Goal: Information Seeking & Learning: Check status

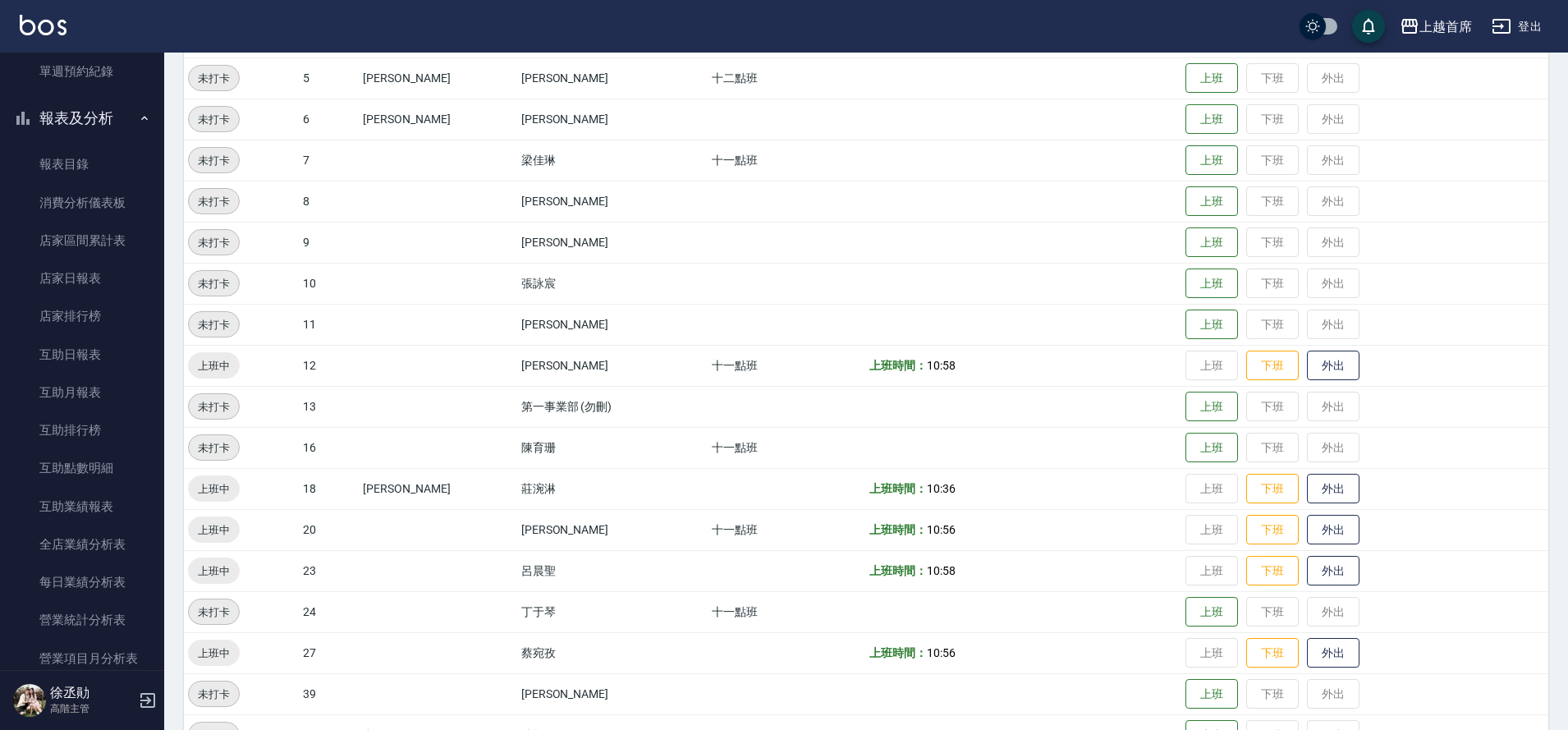
scroll to position [673, 0]
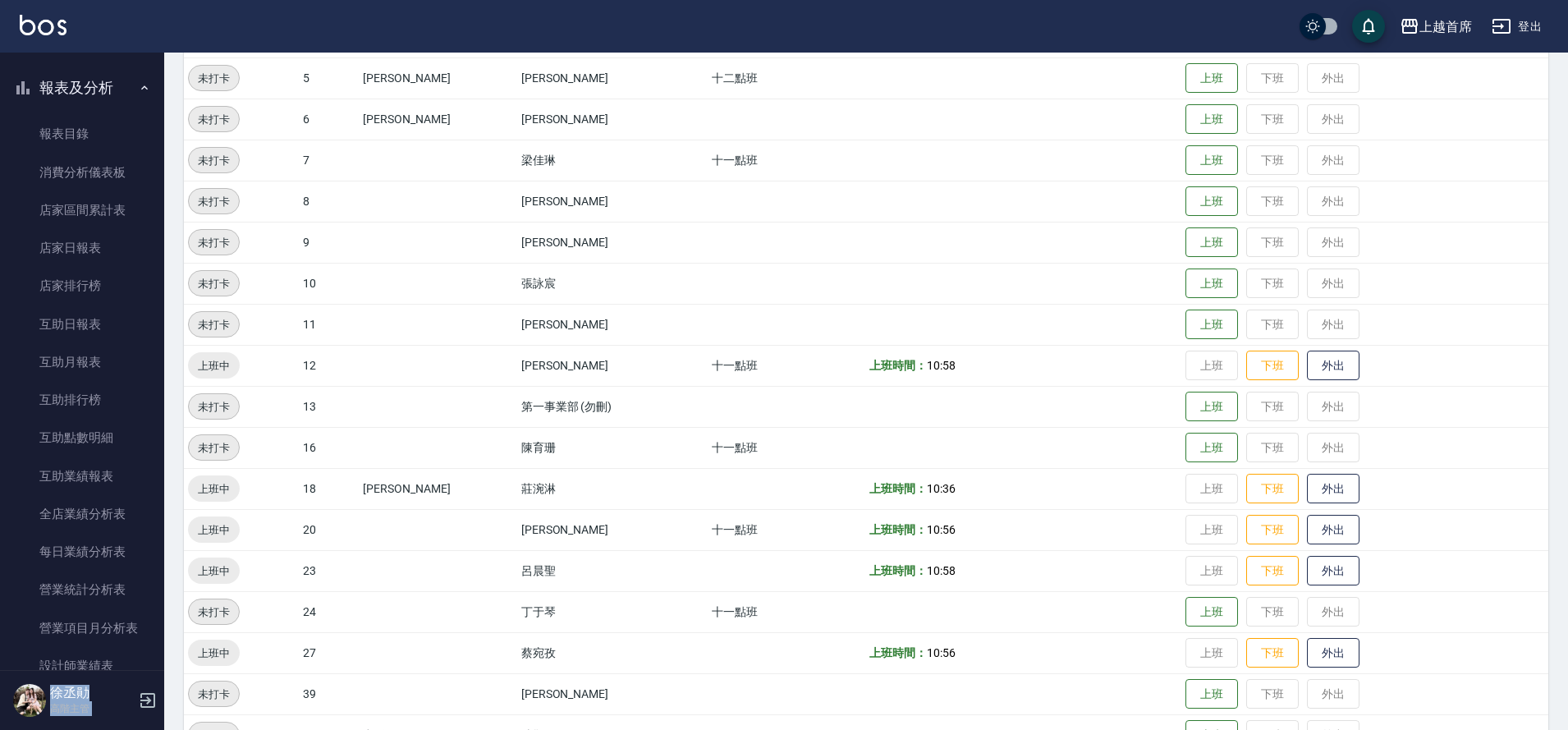
drag, startPoint x: 164, startPoint y: 318, endPoint x: 160, endPoint y: 337, distance: 19.4
click at [160, 337] on div "上越首席 登出 櫃檯作業 打帳單 帳單列表 掛單列表 座位開單 營業儀表板 現金收支登錄 高階收支登錄 材料自購登錄 每日結帳 排班表 現場電腦打卡 掃碼打卡…" at bounding box center [784, 263] width 1568 height 1189
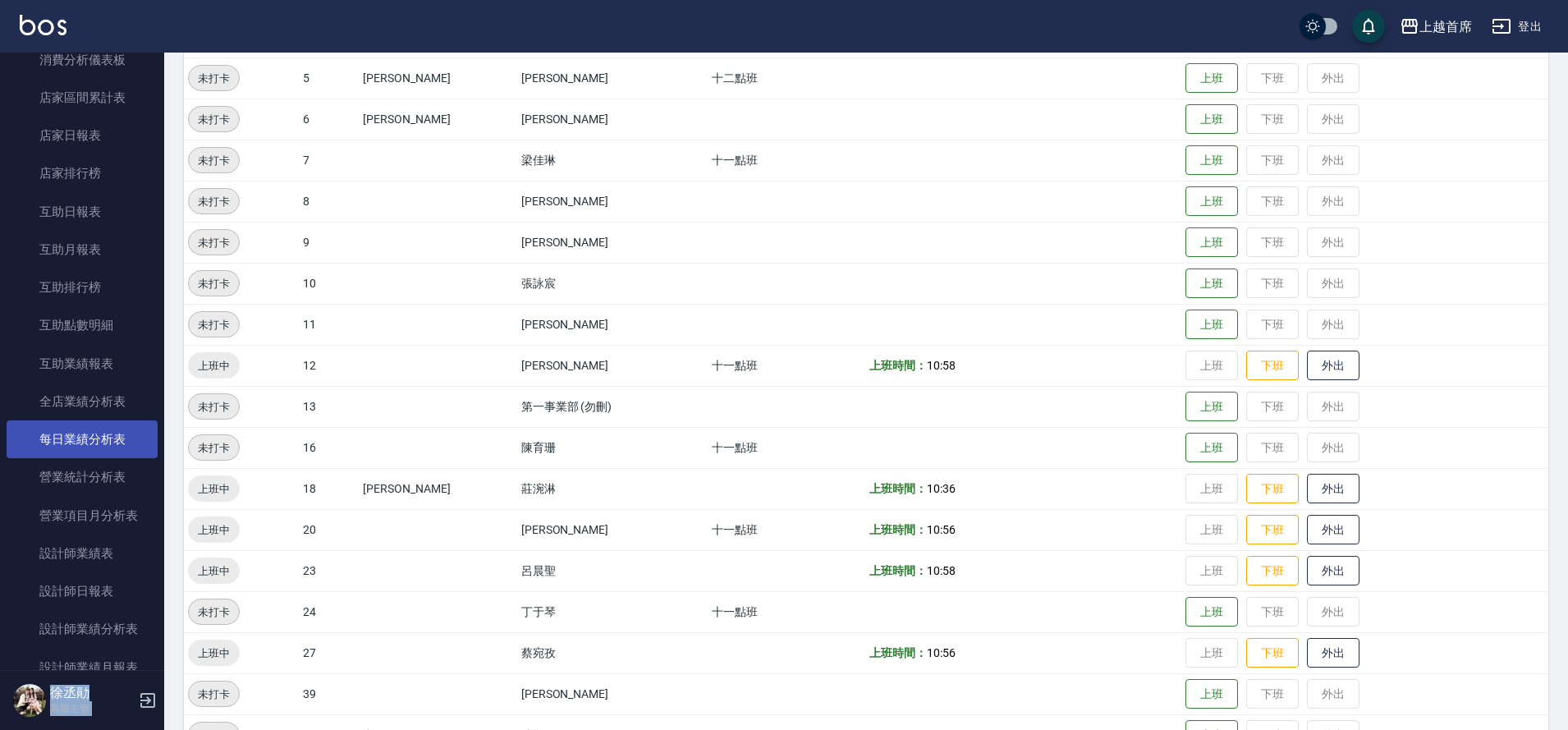
scroll to position [800, 0]
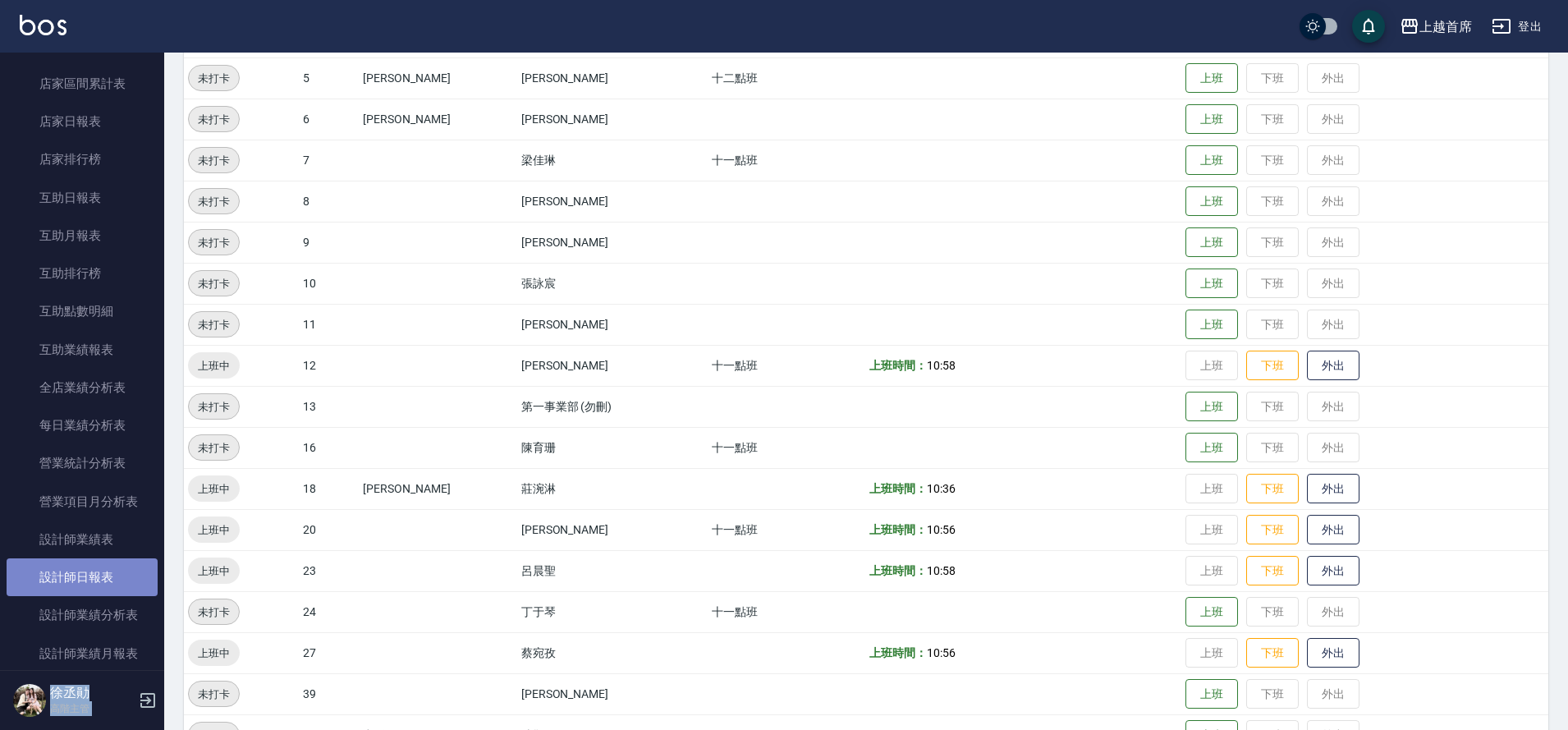
click at [86, 564] on link "設計師日報表" at bounding box center [82, 577] width 151 height 38
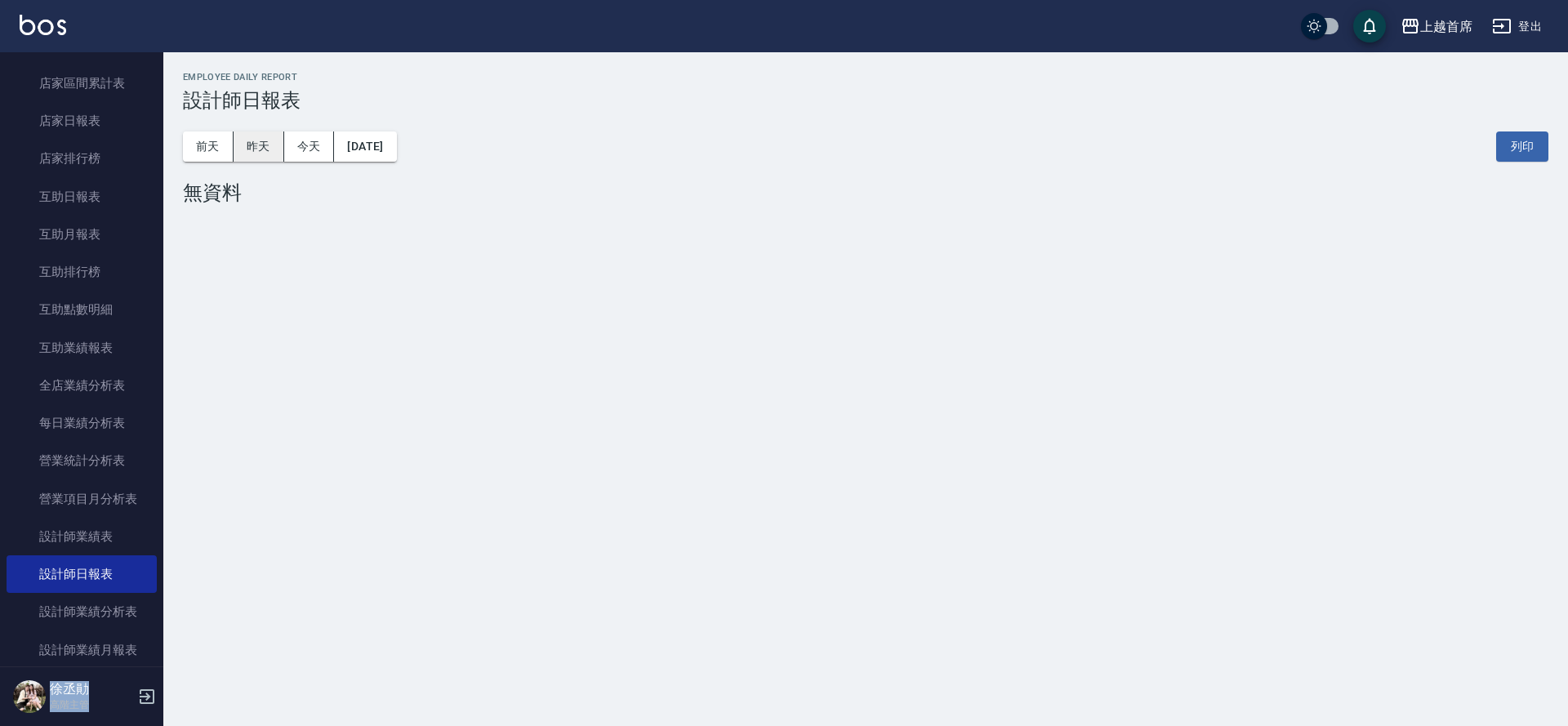
click at [269, 145] on button "昨天" at bounding box center [259, 146] width 50 height 30
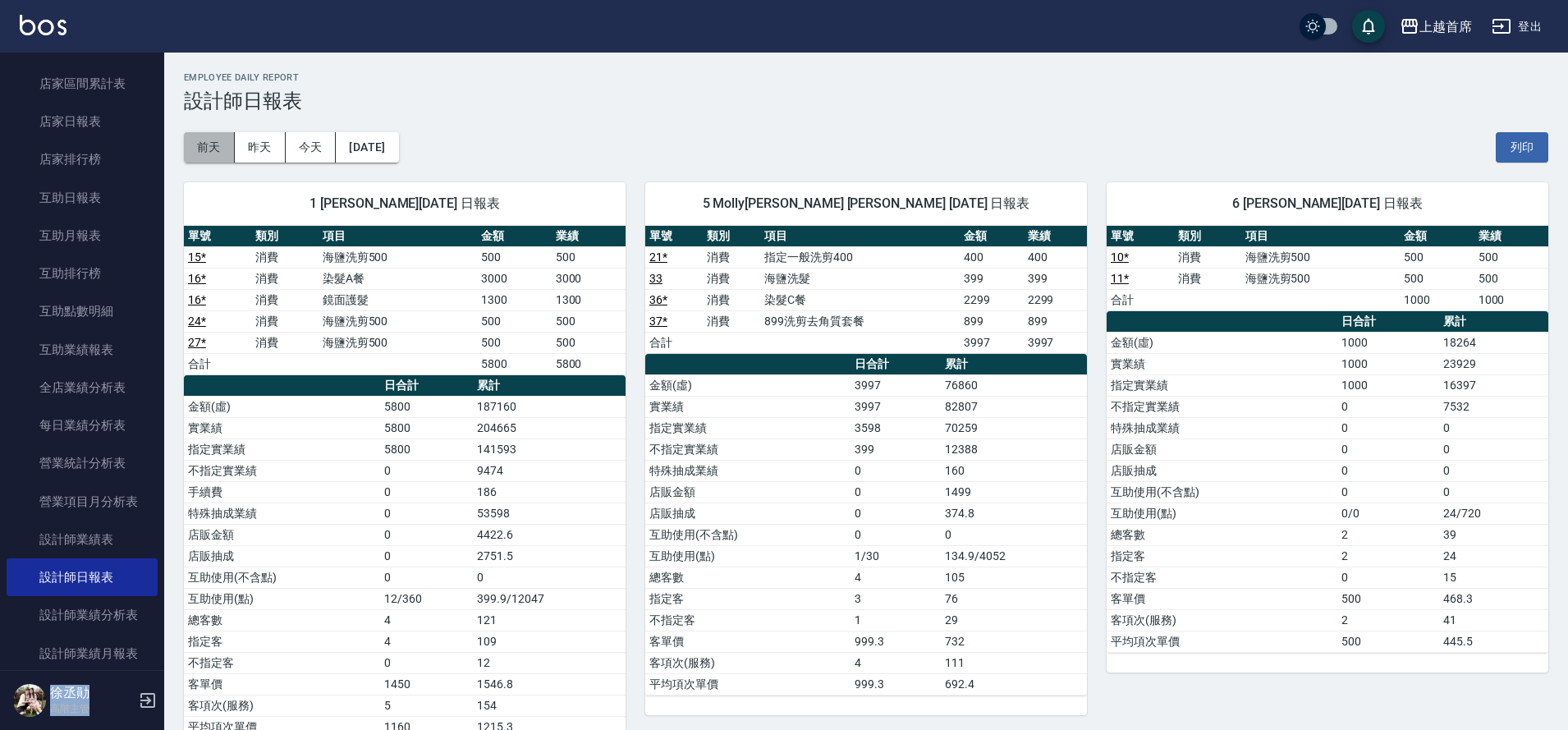
click at [208, 150] on button "前天" at bounding box center [208, 147] width 51 height 30
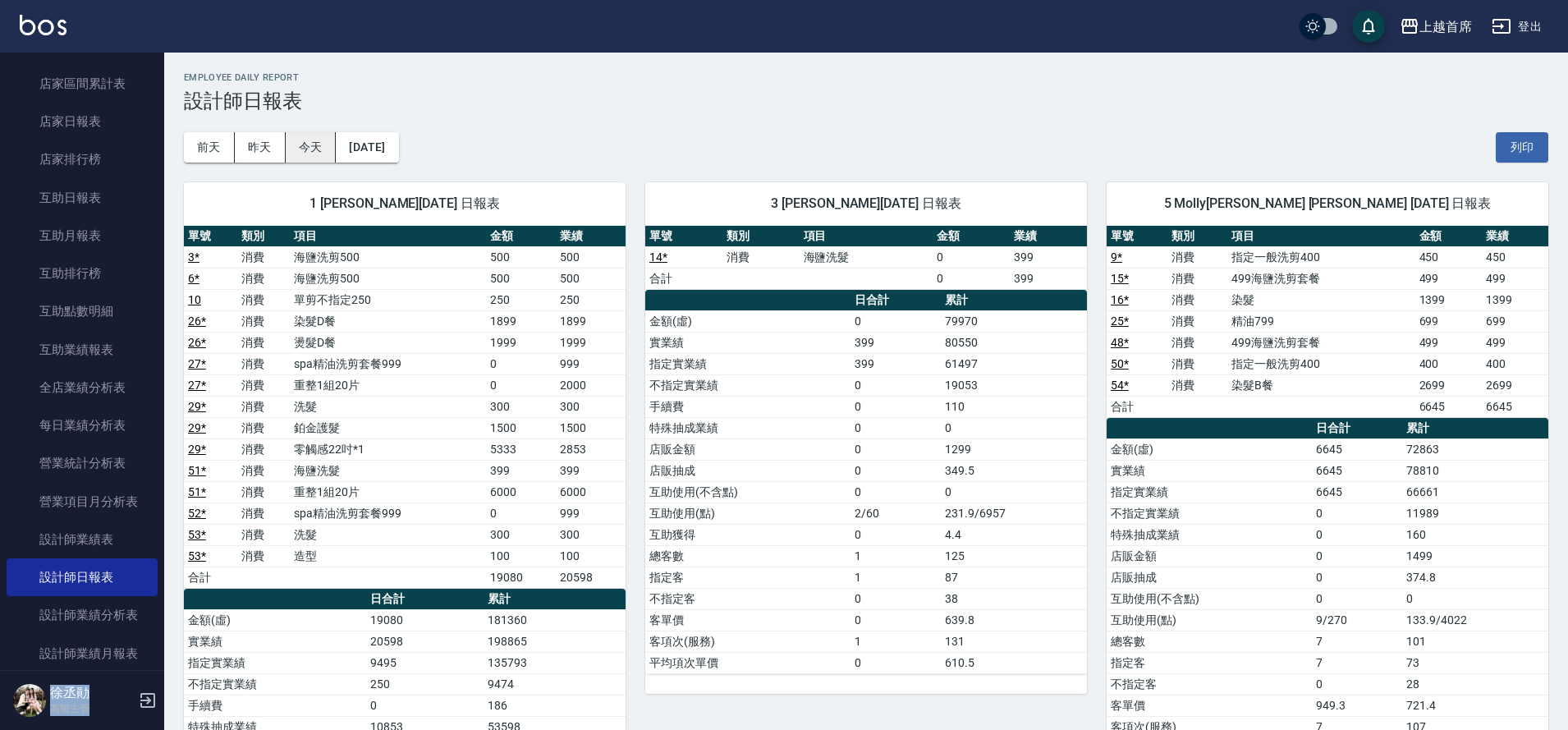
click at [274, 150] on button "昨天" at bounding box center [260, 147] width 51 height 30
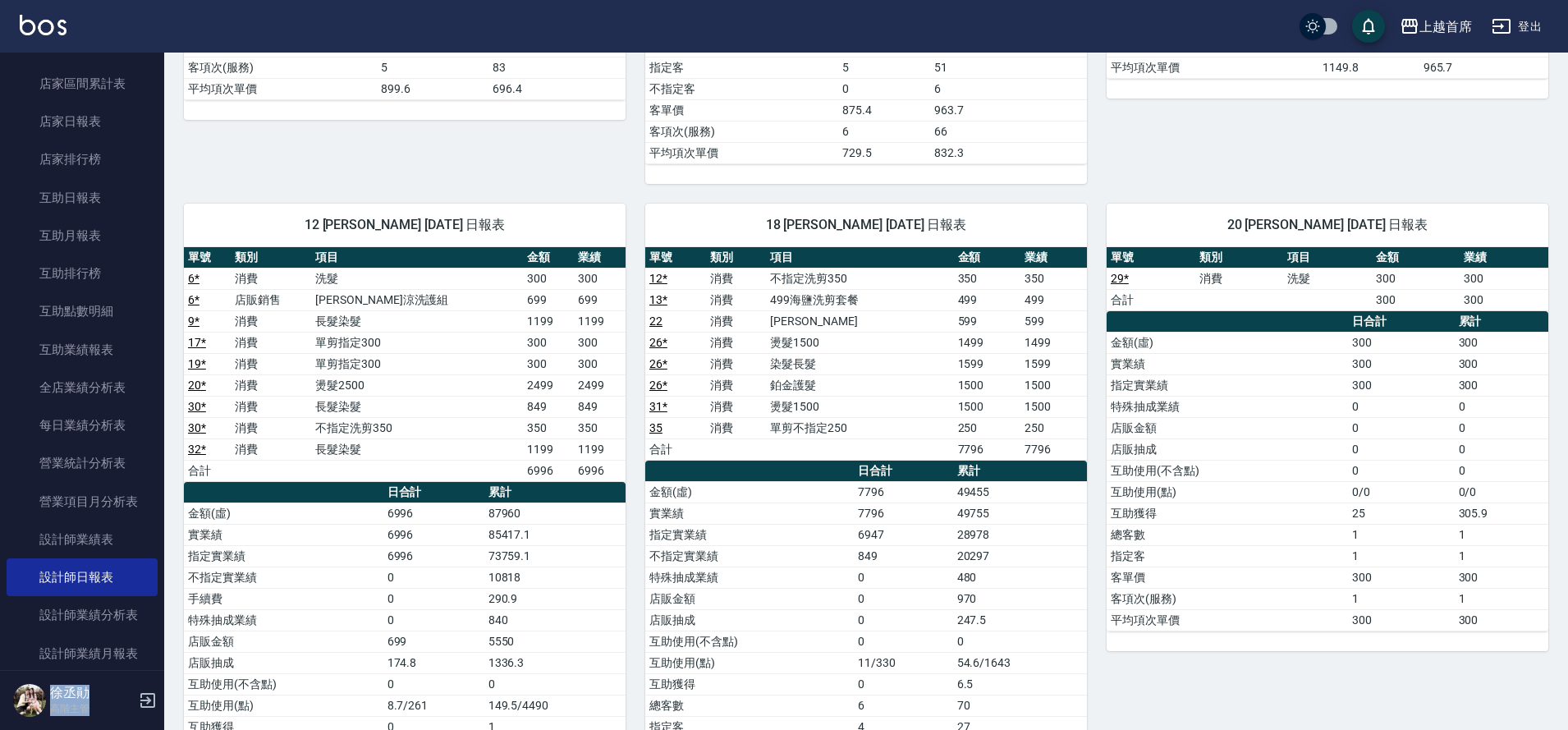
scroll to position [1238, 0]
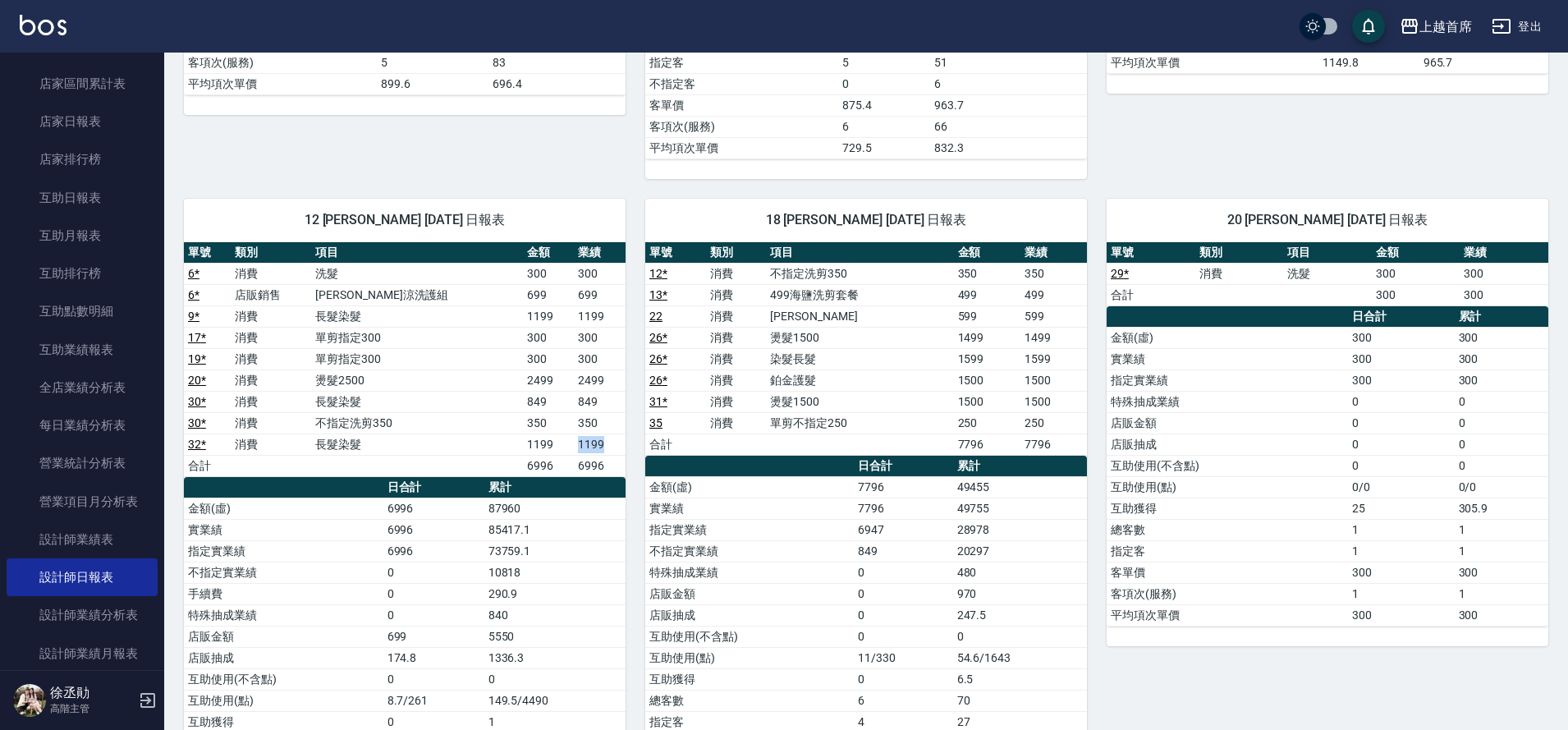
drag, startPoint x: 601, startPoint y: 452, endPoint x: 560, endPoint y: 452, distance: 41.0
click at [560, 452] on tr "32 * 消費 長髮染髮 1199 1199" at bounding box center [404, 444] width 442 height 21
drag, startPoint x: 591, startPoint y: 423, endPoint x: 569, endPoint y: 397, distance: 34.1
click at [569, 397] on tbody "6 * 消費 洗髮 300 300 6 * 店販銷售 水水沁涼洗護組 699 699 9 * 消費 長髮染髮 1199 1199 17 * 消費 單剪指定30…" at bounding box center [404, 369] width 442 height 214
drag, startPoint x: 601, startPoint y: 318, endPoint x: 550, endPoint y: 320, distance: 51.0
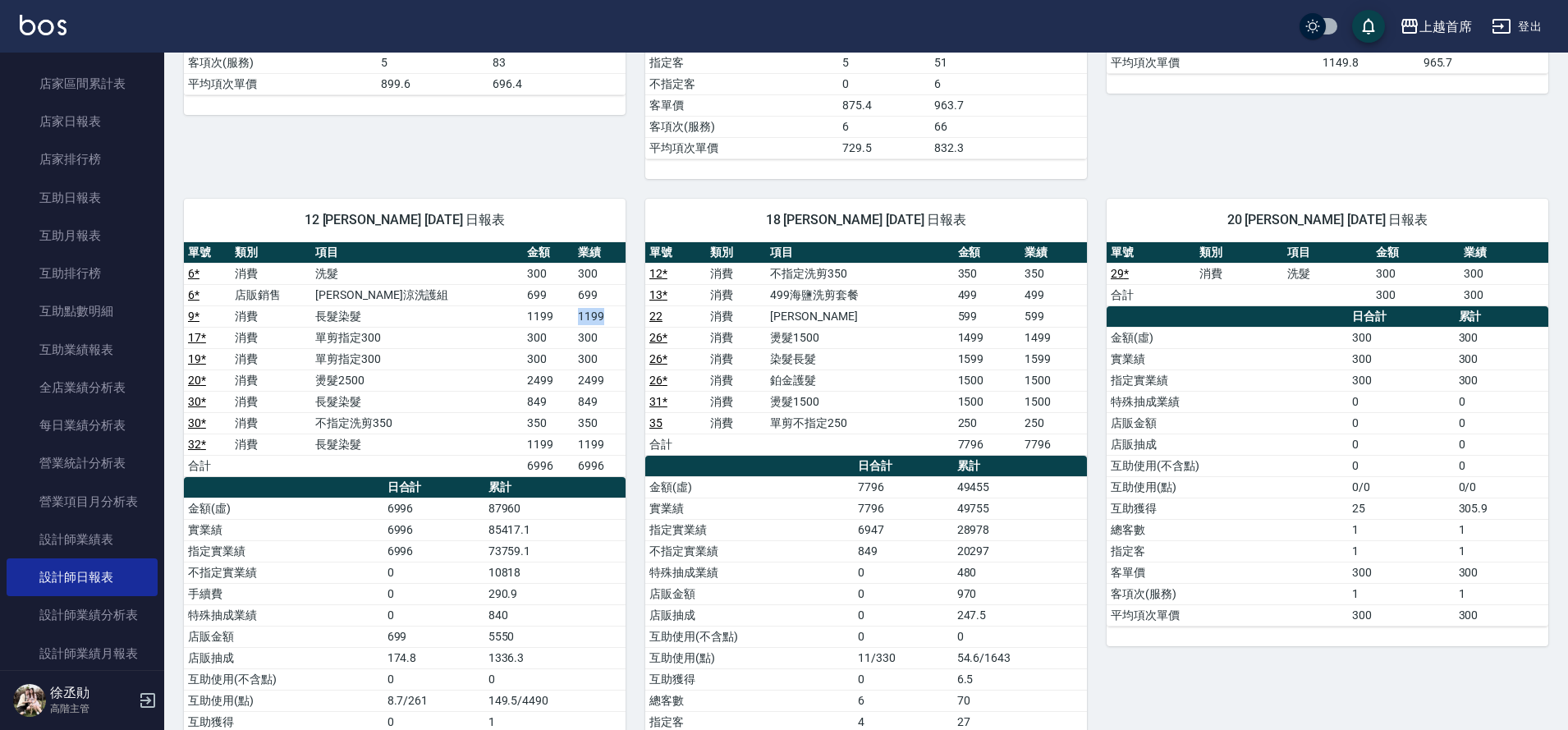
click at [550, 320] on tr "9 * 消費 長髮染髮 1199 1199" at bounding box center [404, 316] width 442 height 21
drag, startPoint x: 155, startPoint y: 386, endPoint x: 151, endPoint y: 421, distance: 35.2
click at [151, 421] on nav "櫃檯作業 打帳單 帳單列表 掛單列表 座位開單 營業儀表板 現金收支登錄 高階收支登錄 材料自購登錄 每日結帳 排班表 現場電腦打卡 掃碼打卡 預約管理 預約…" at bounding box center [82, 361] width 164 height 617
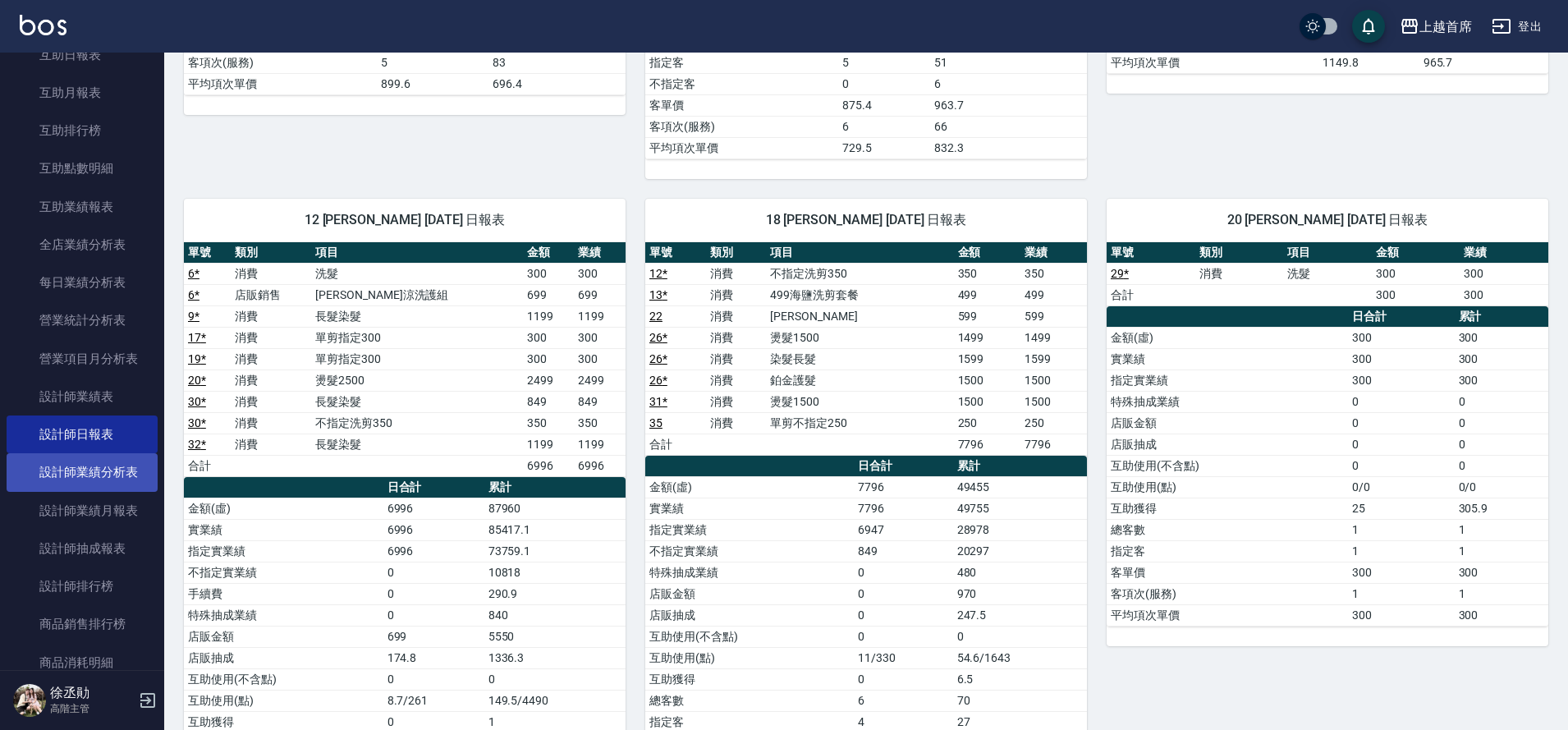
scroll to position [950, 0]
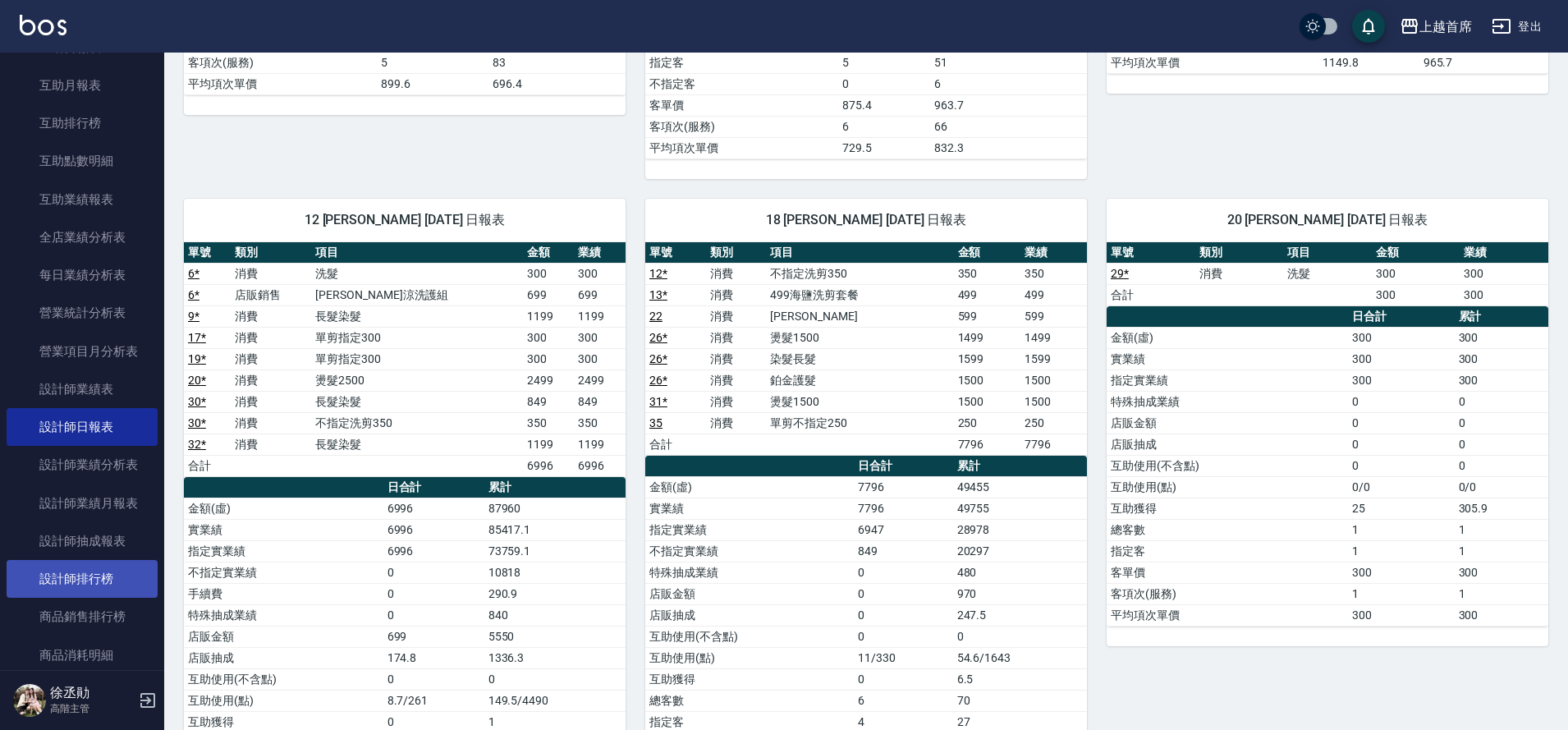
click at [105, 572] on link "設計師排行榜" at bounding box center [82, 578] width 151 height 38
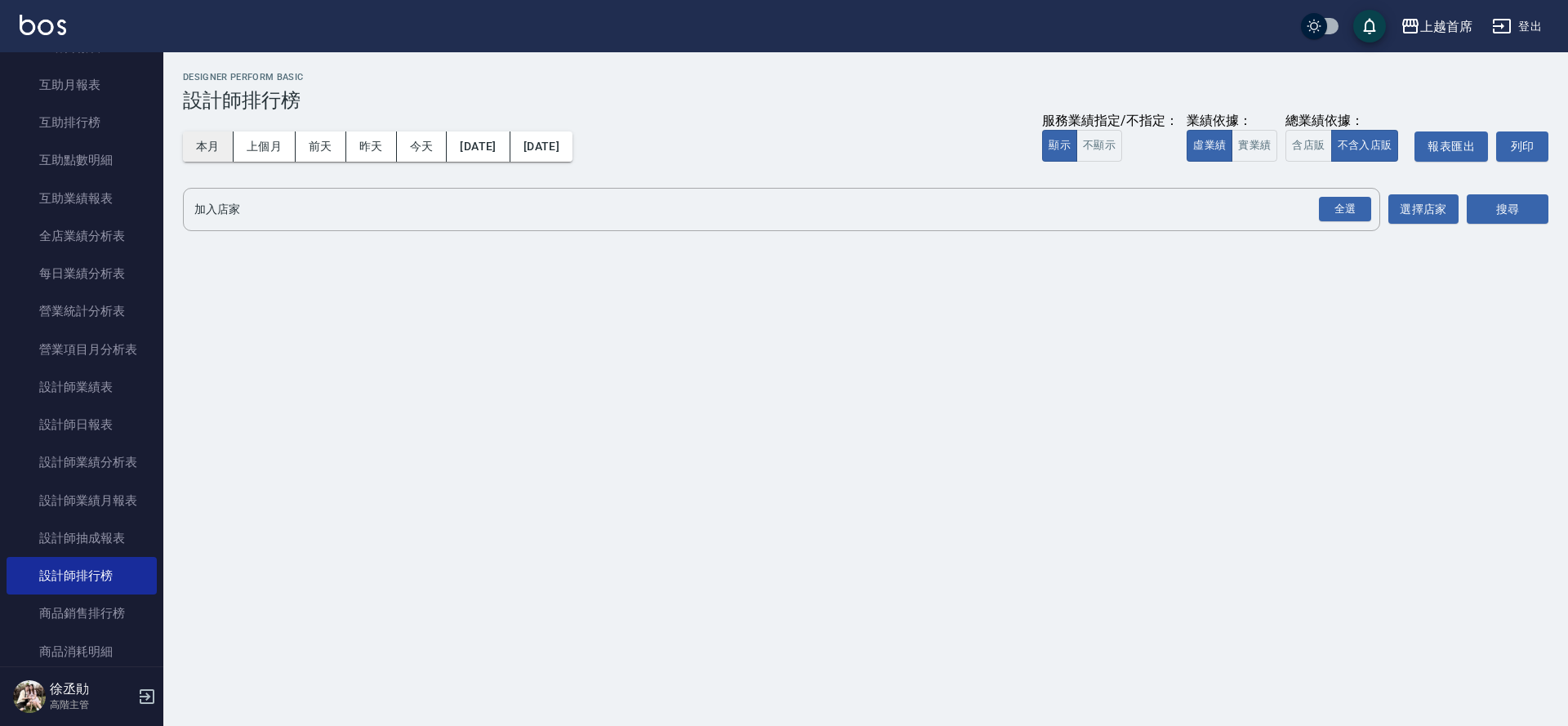
click at [204, 139] on button "本月" at bounding box center [207, 146] width 50 height 30
click at [1253, 145] on button "實業績" at bounding box center [1255, 146] width 46 height 32
click at [1341, 205] on div "全選" at bounding box center [1345, 209] width 52 height 26
click at [1482, 206] on button "搜尋" at bounding box center [1507, 210] width 82 height 30
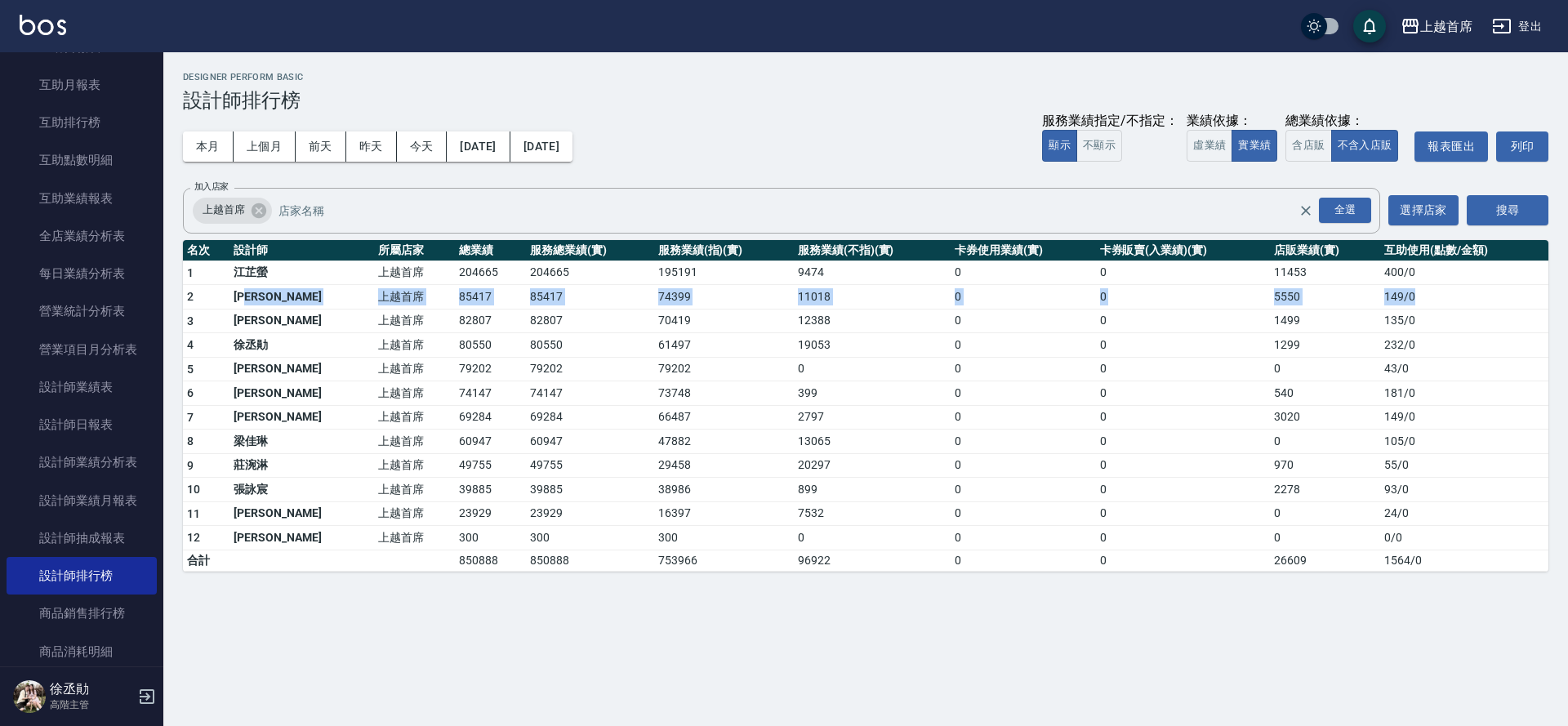
drag, startPoint x: 281, startPoint y: 296, endPoint x: 1410, endPoint y: 294, distance: 1129.0
click at [1410, 294] on tr "2 [PERSON_NAME] 上越首席 85417 85417 74399 11018 0 0 5550 149 / 0" at bounding box center [866, 297] width 1366 height 25
drag, startPoint x: 1403, startPoint y: 317, endPoint x: 1399, endPoint y: 324, distance: 8.1
click at [1400, 321] on td "135 / 0" at bounding box center [1464, 321] width 169 height 25
click at [1458, 582] on div "上越首席 [DATE] - [DATE] 設計師排行榜 列印時間： [DATE][PHONE_NUMBER]:11 Designer Perform Basi…" at bounding box center [866, 321] width 1405 height 539
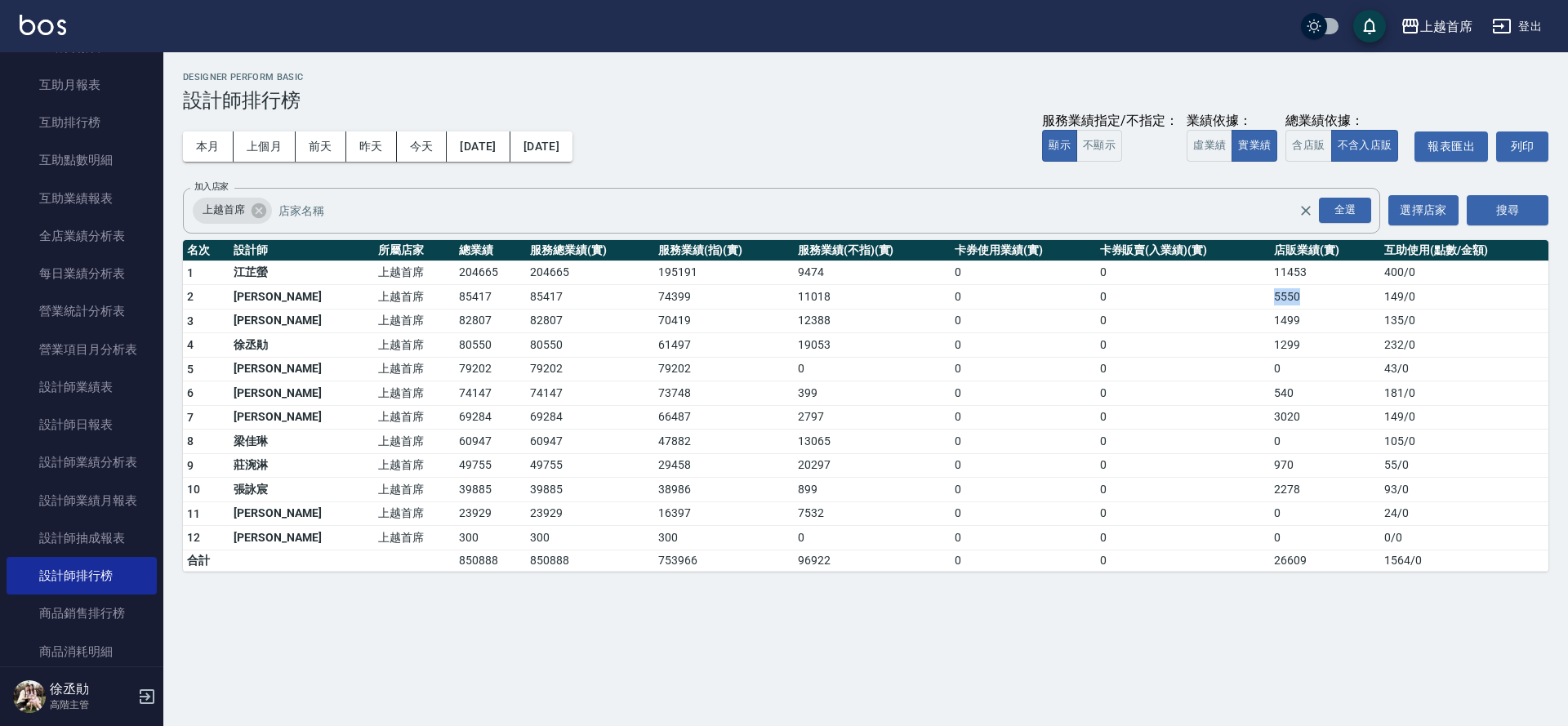
drag, startPoint x: 1324, startPoint y: 294, endPoint x: 1228, endPoint y: 290, distance: 96.1
click at [1228, 290] on tr "2 [PERSON_NAME] 上越首席 85417 85417 74399 11018 0 0 5550 149 / 0" at bounding box center [866, 297] width 1366 height 25
click at [1236, 608] on div "上越首席 [DATE] - [DATE] 設計師排行榜 列印時間： [DATE][PHONE_NUMBER]:11 Designer Perform Basi…" at bounding box center [784, 363] width 1568 height 726
click at [92, 418] on link "設計師日報表" at bounding box center [81, 424] width 150 height 38
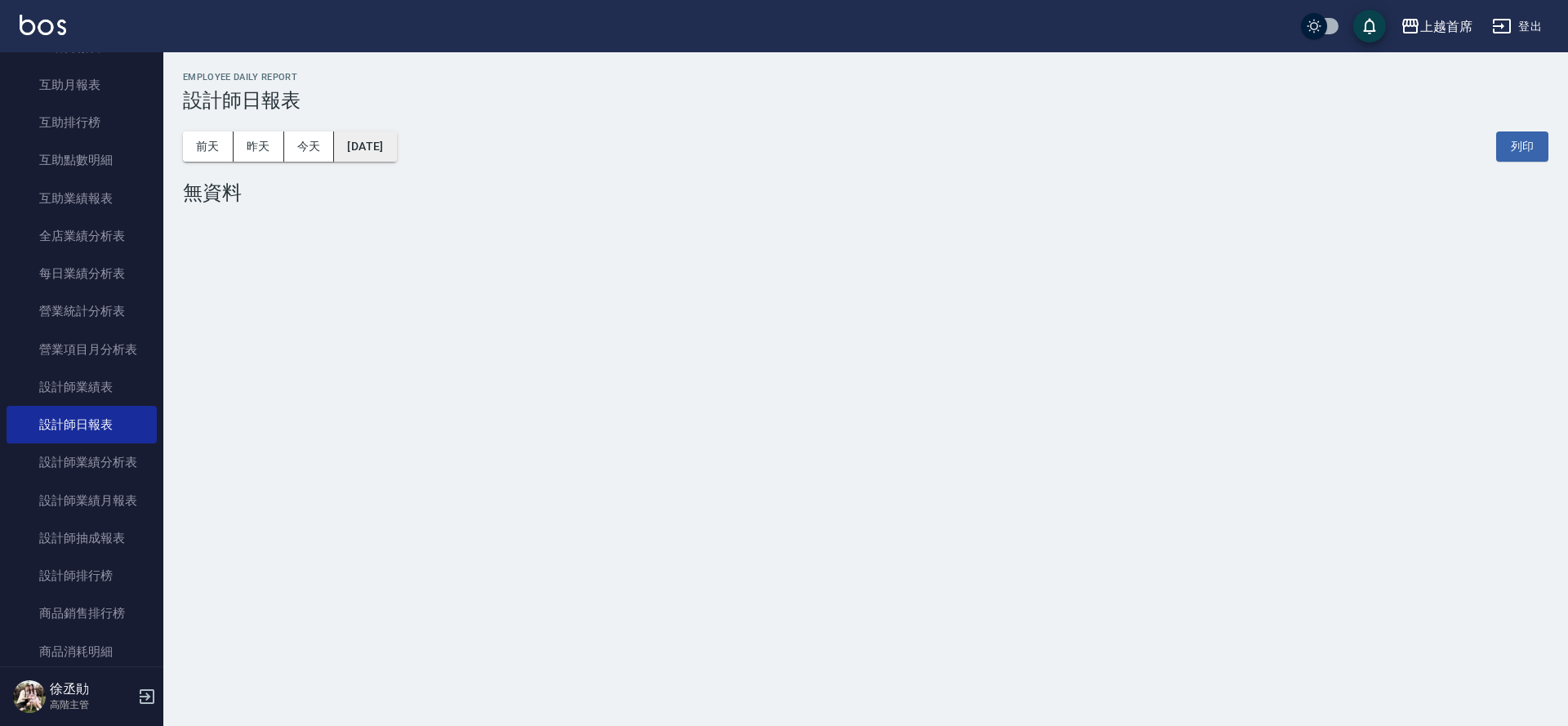
click at [343, 148] on button "[DATE]" at bounding box center [365, 146] width 62 height 30
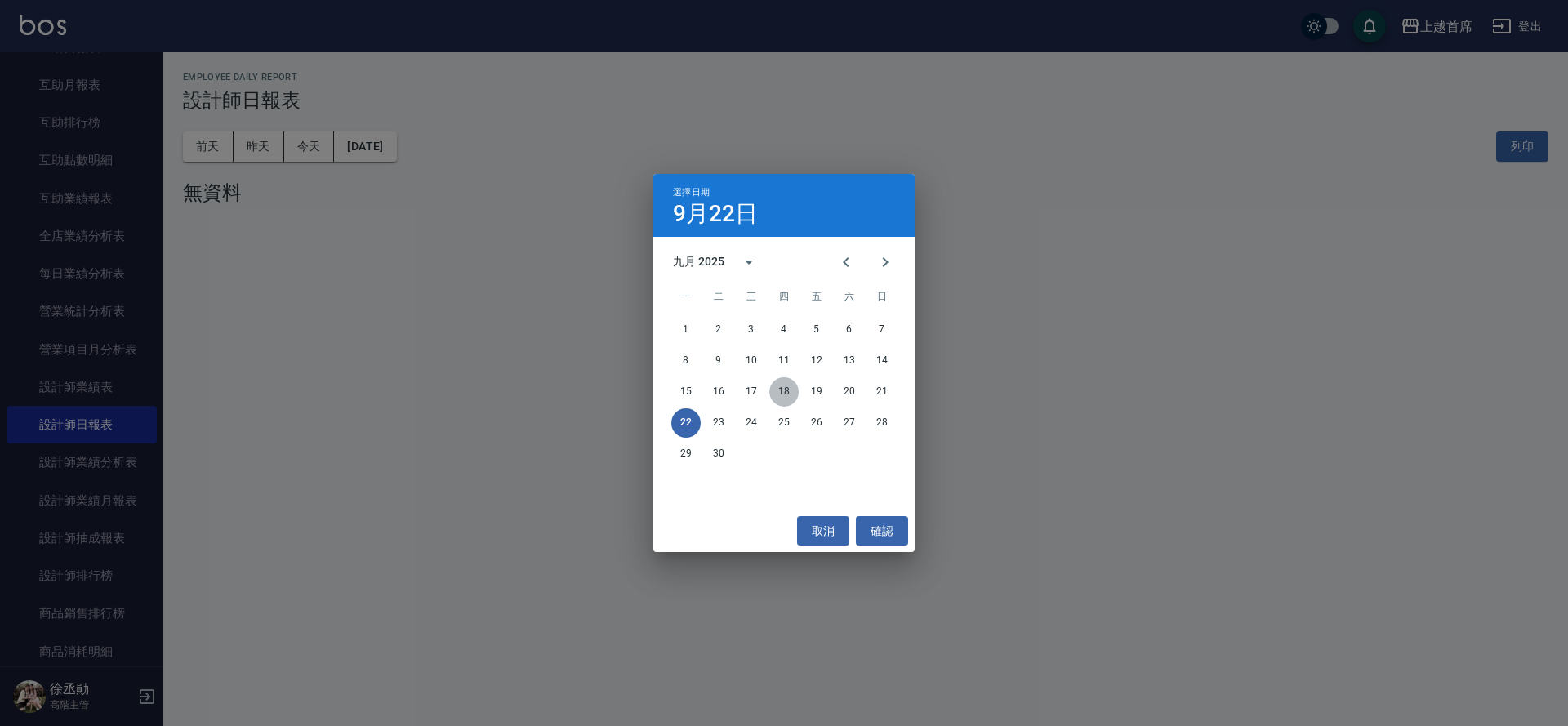
click at [781, 392] on button "18" at bounding box center [784, 392] width 29 height 29
